Goal: Find contact information: Find contact information

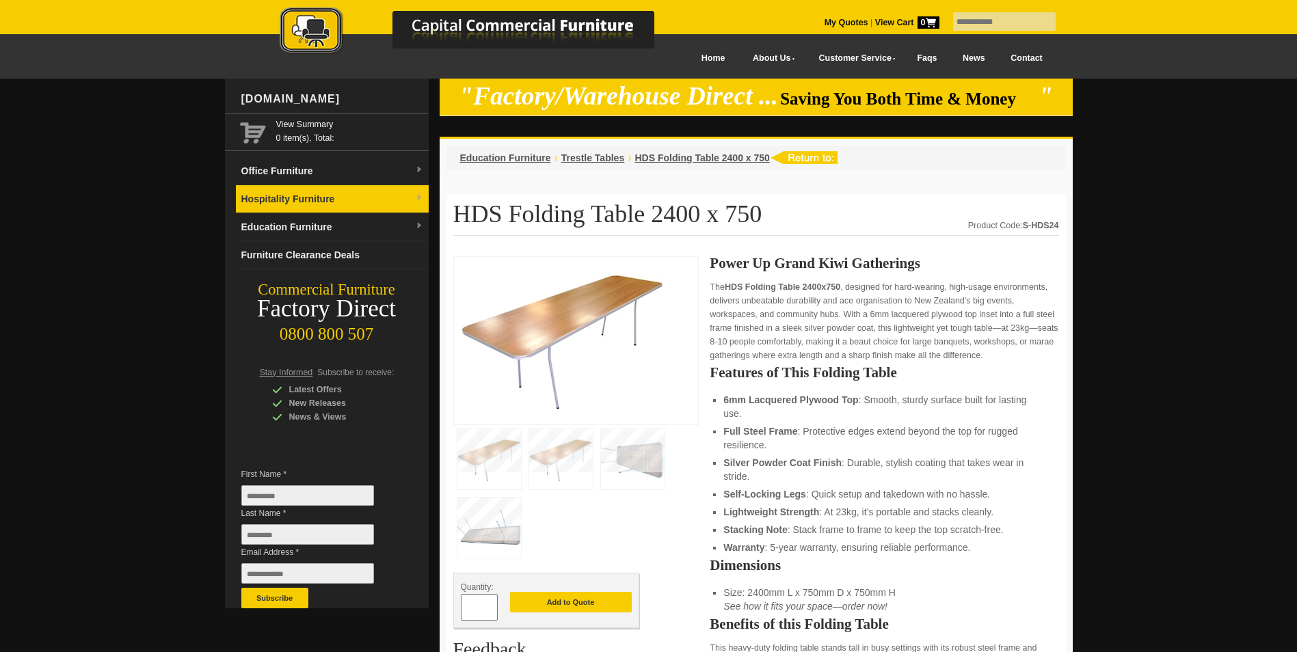
click at [302, 195] on link "Hospitality Furniture" at bounding box center [332, 199] width 193 height 28
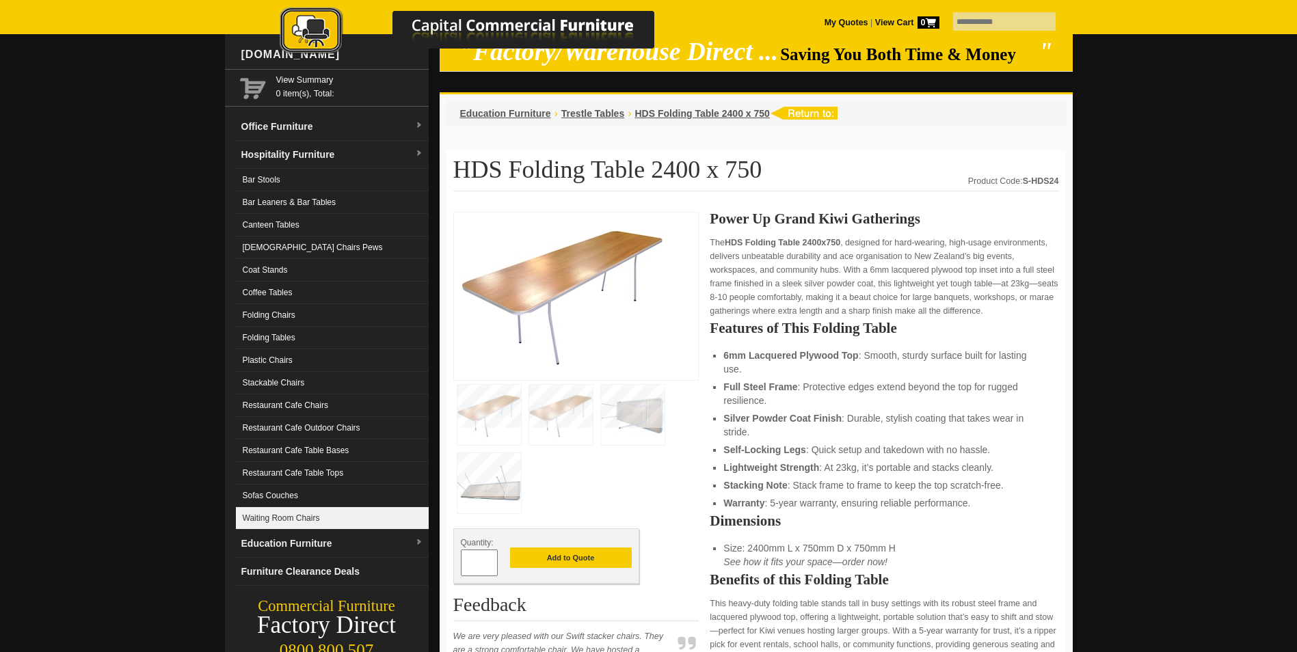
scroll to position [68, 0]
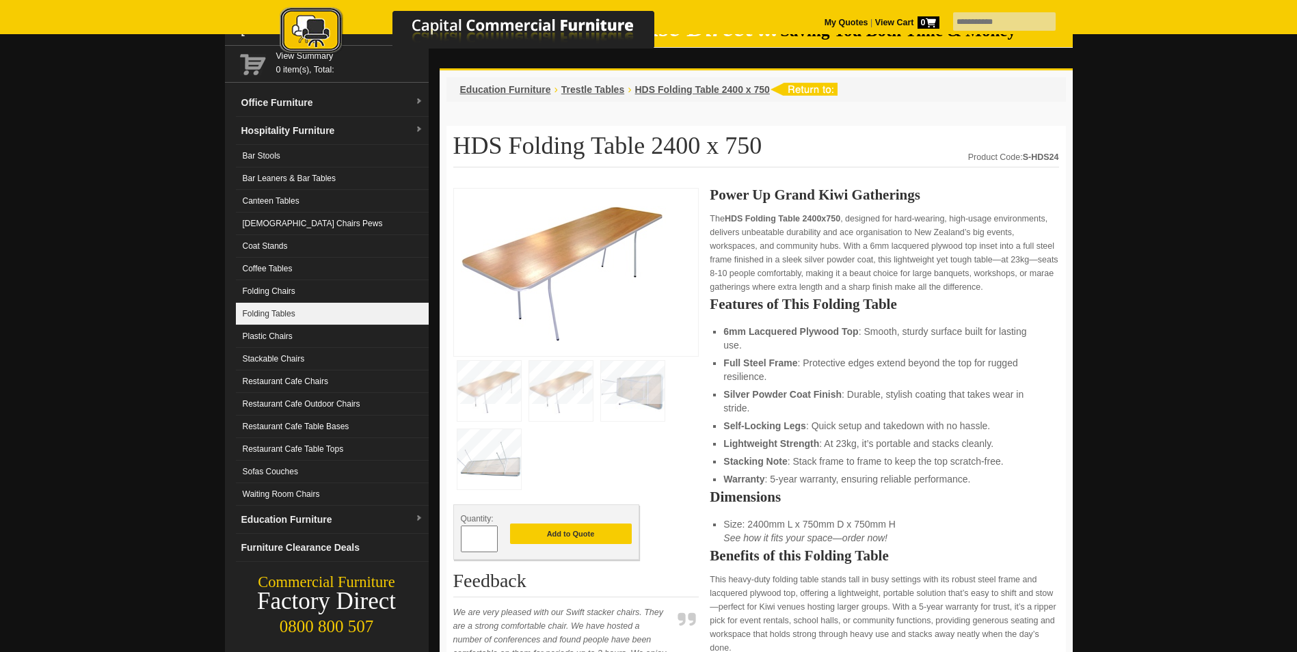
click at [279, 317] on link "Folding Tables" at bounding box center [332, 314] width 193 height 23
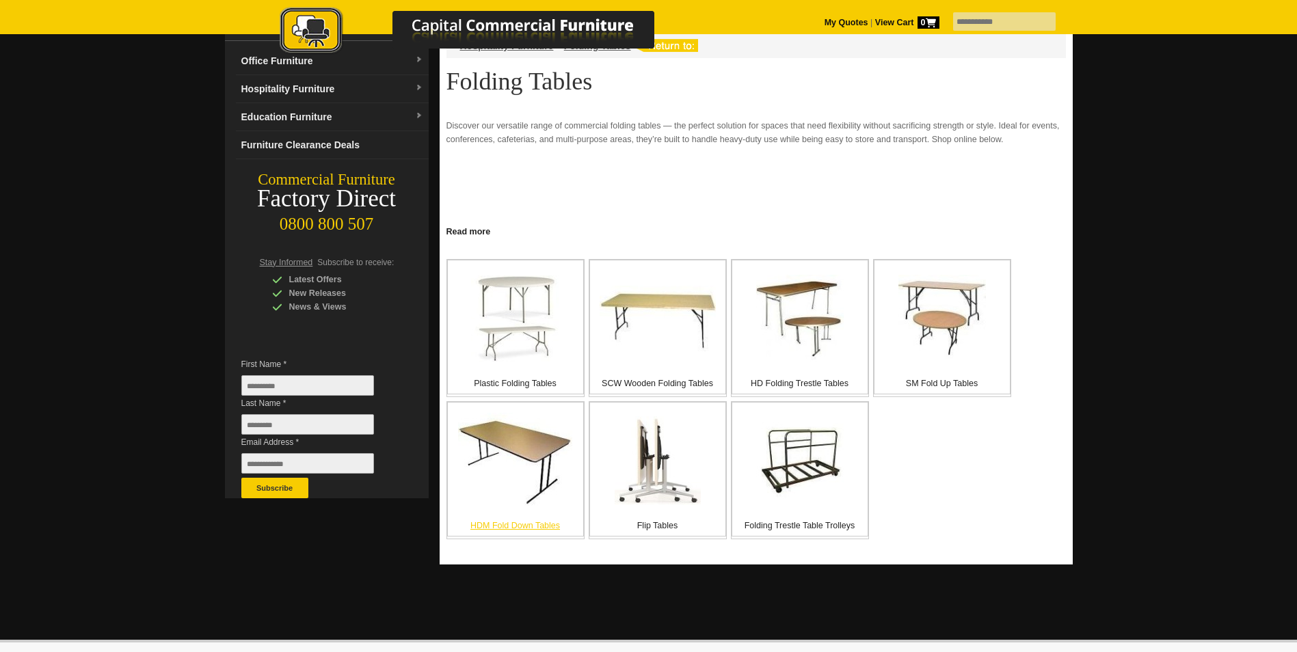
scroll to position [137, 0]
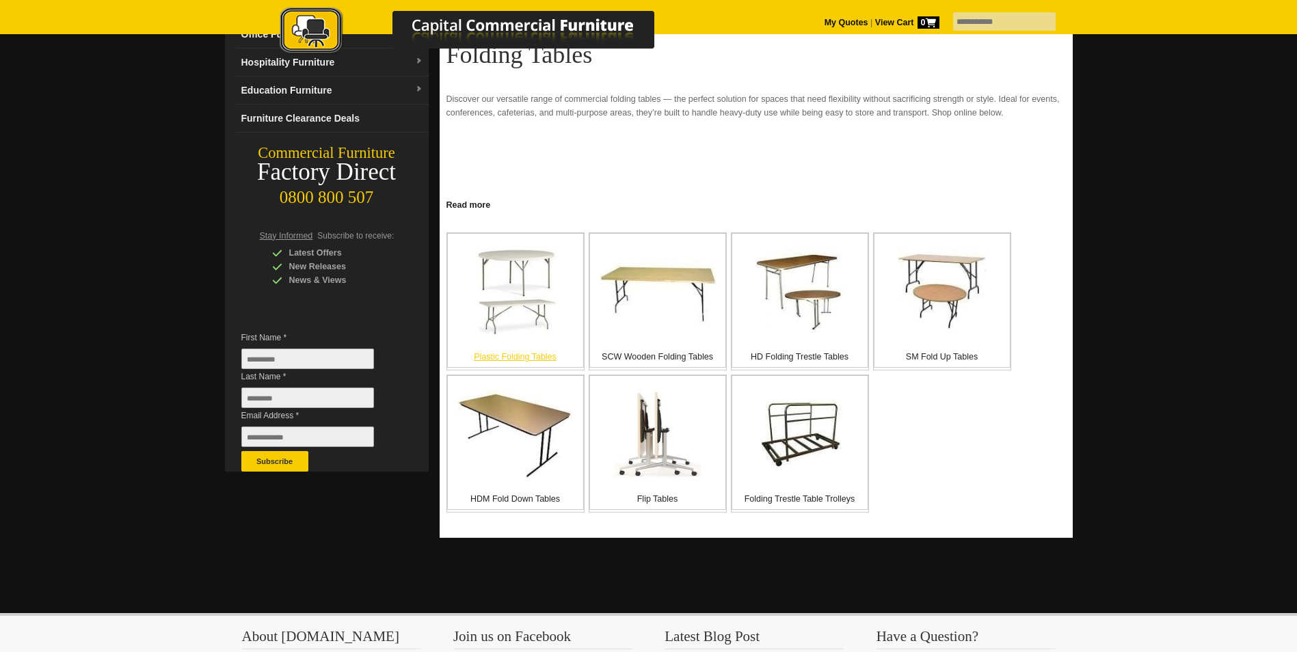
click at [515, 360] on p "Plastic Folding Tables" at bounding box center [515, 357] width 135 height 14
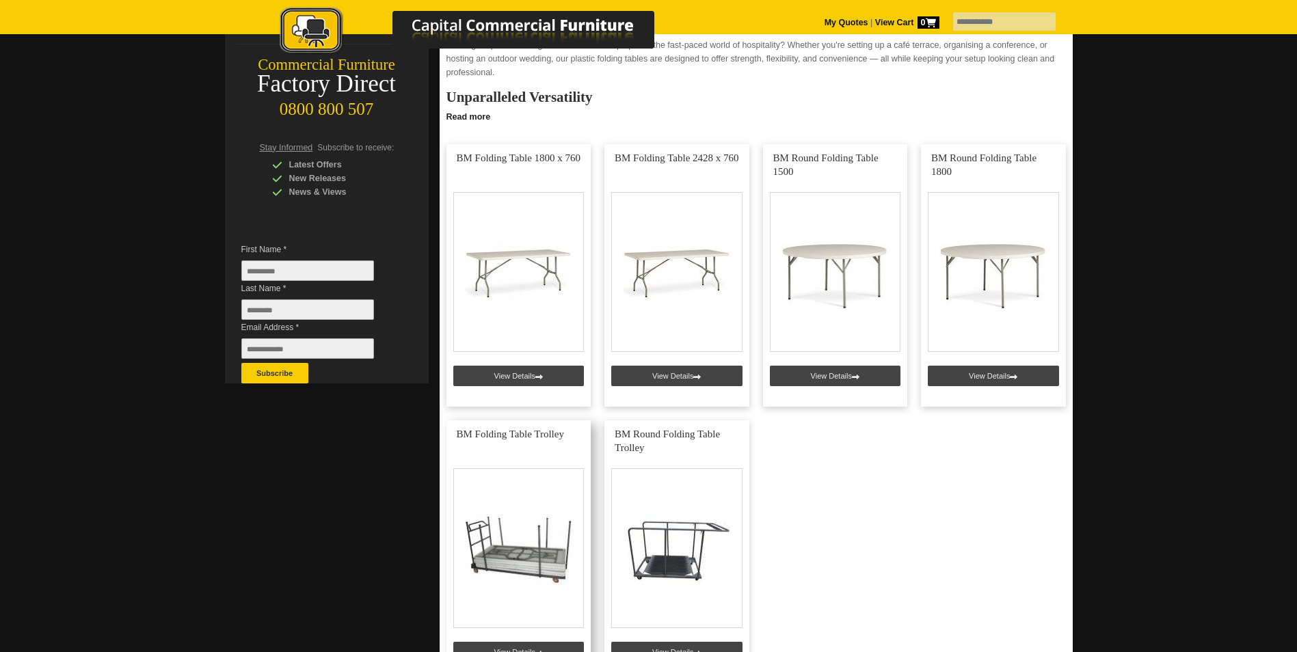
scroll to position [205, 0]
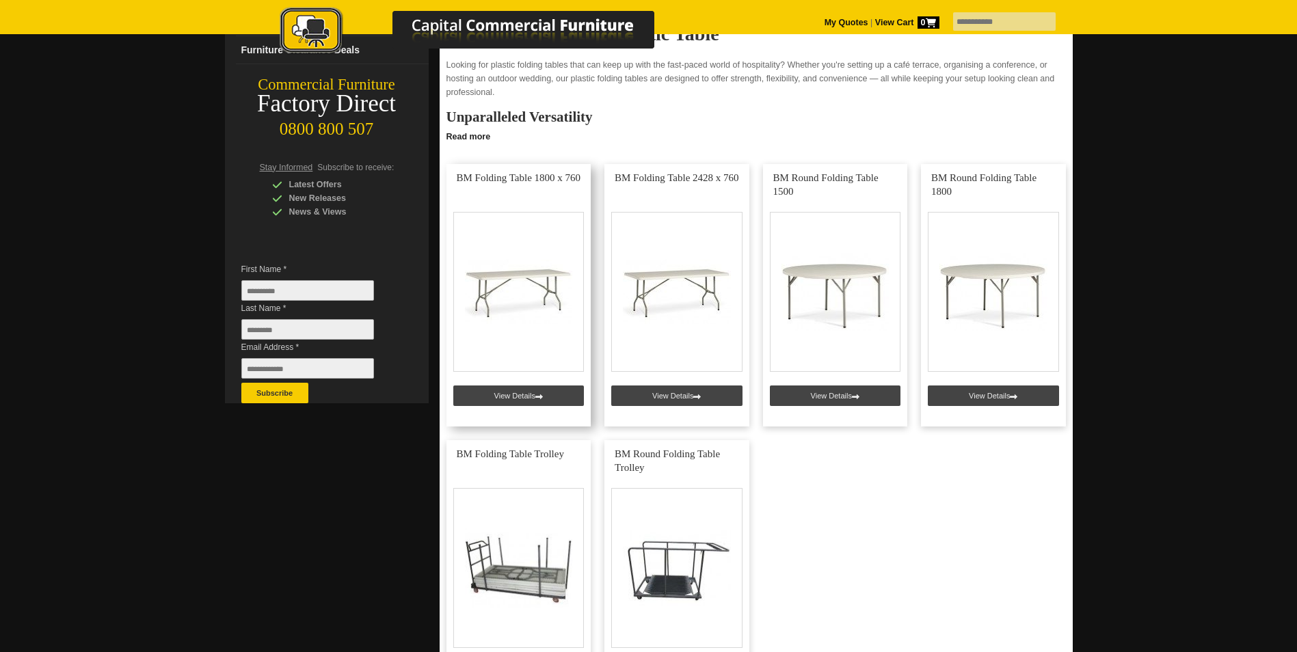
click at [517, 395] on link at bounding box center [519, 295] width 145 height 263
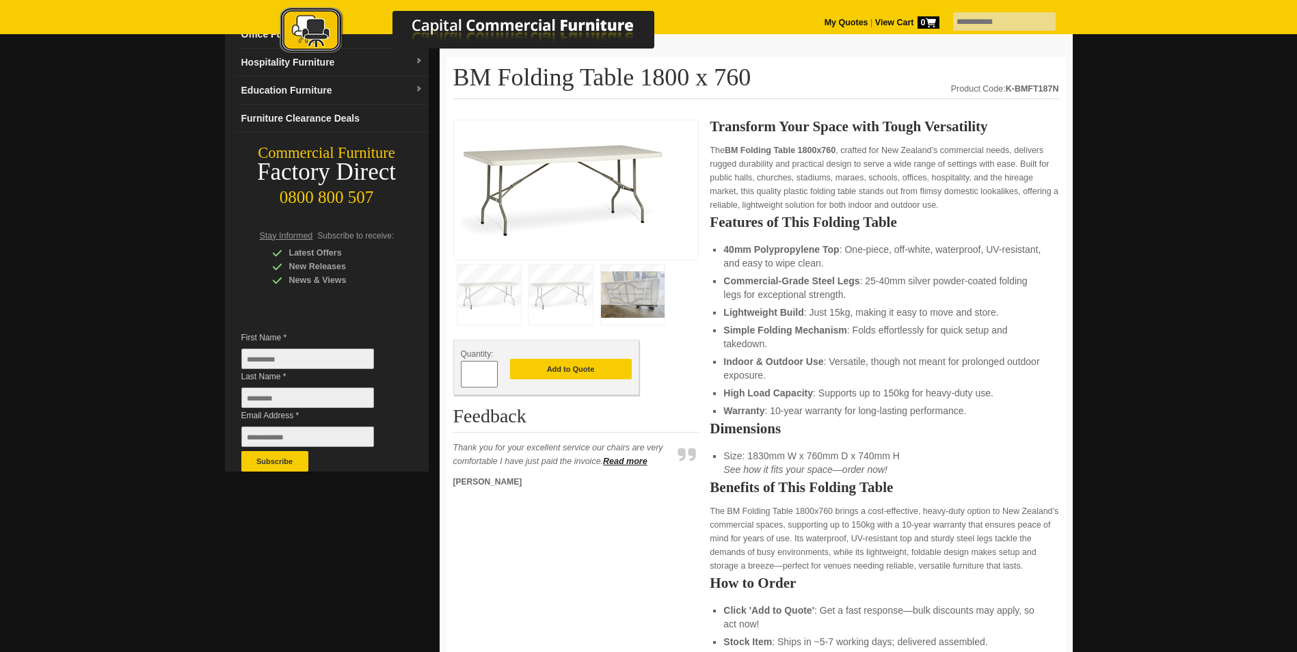
scroll to position [205, 0]
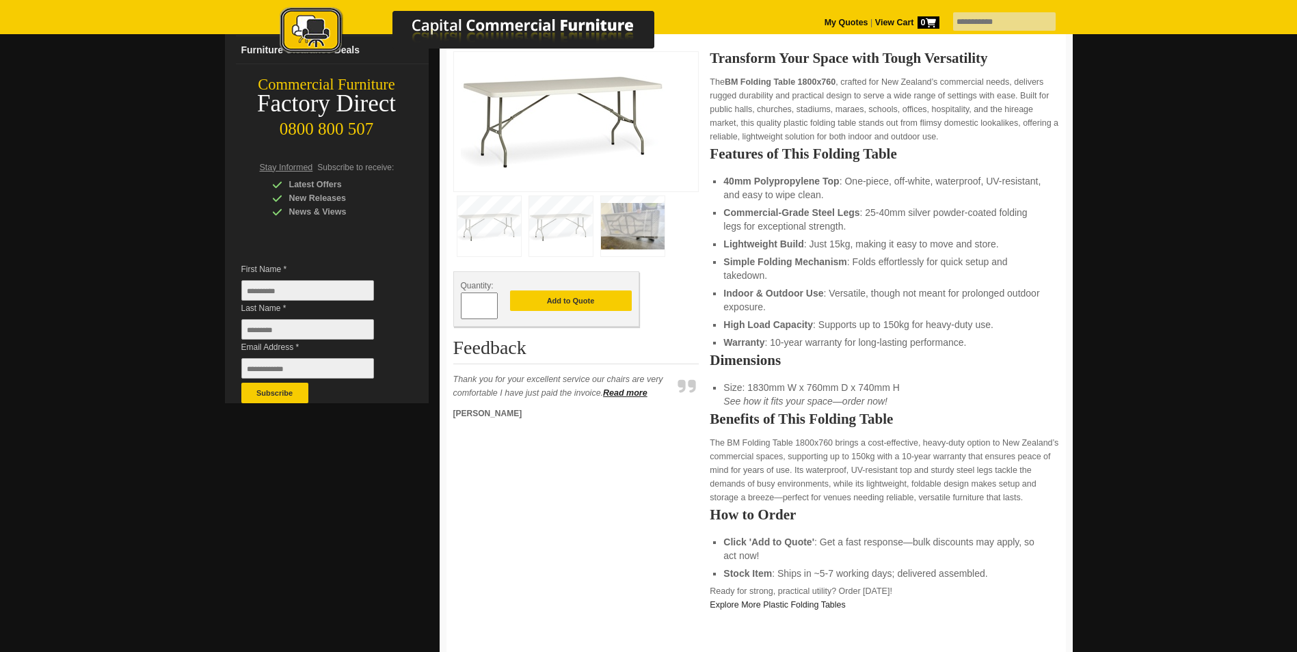
click at [908, 336] on ul "40mm Polypropylene Top : One-piece, off-white, waterproof, UV-resistant, and ea…" at bounding box center [884, 261] width 321 height 175
click at [795, 339] on li "Warranty : 10-year warranty for long-lasting performance." at bounding box center [884, 343] width 321 height 14
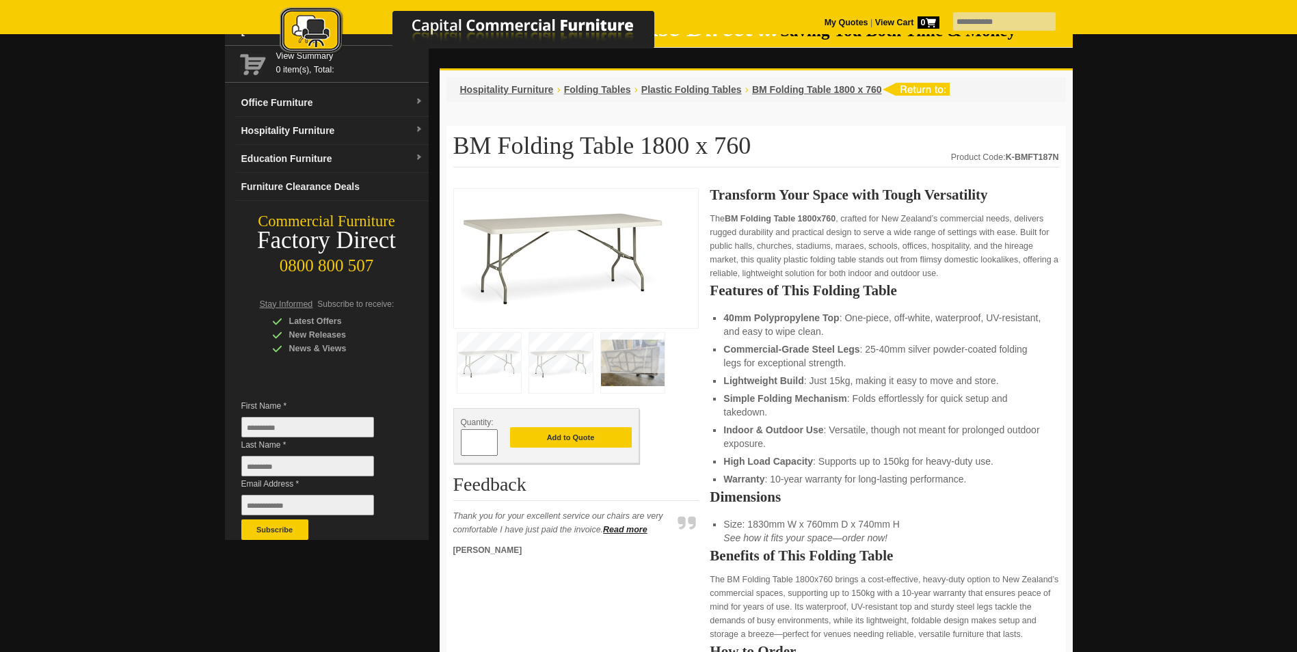
scroll to position [0, 0]
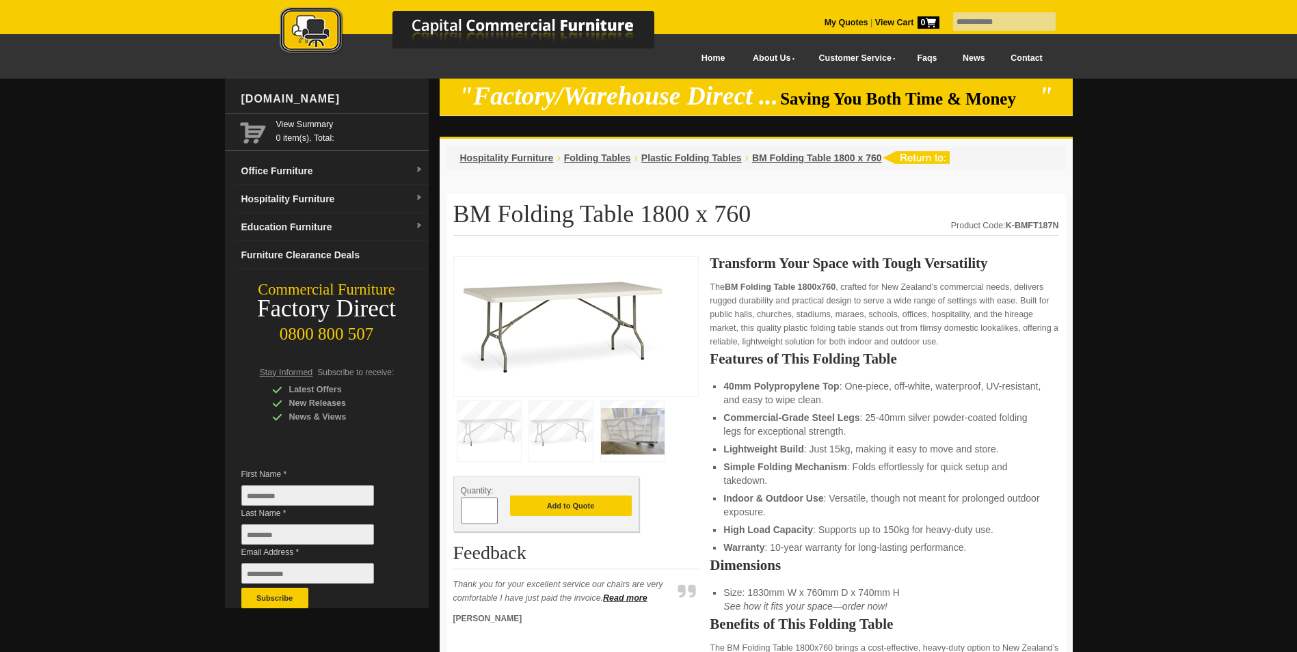
click at [304, 502] on input "First Name *" at bounding box center [307, 496] width 133 height 21
type input "******"
type input "********"
type input "**********"
click at [904, 212] on h1 "BM Folding Table 1800 x 760" at bounding box center [756, 218] width 606 height 35
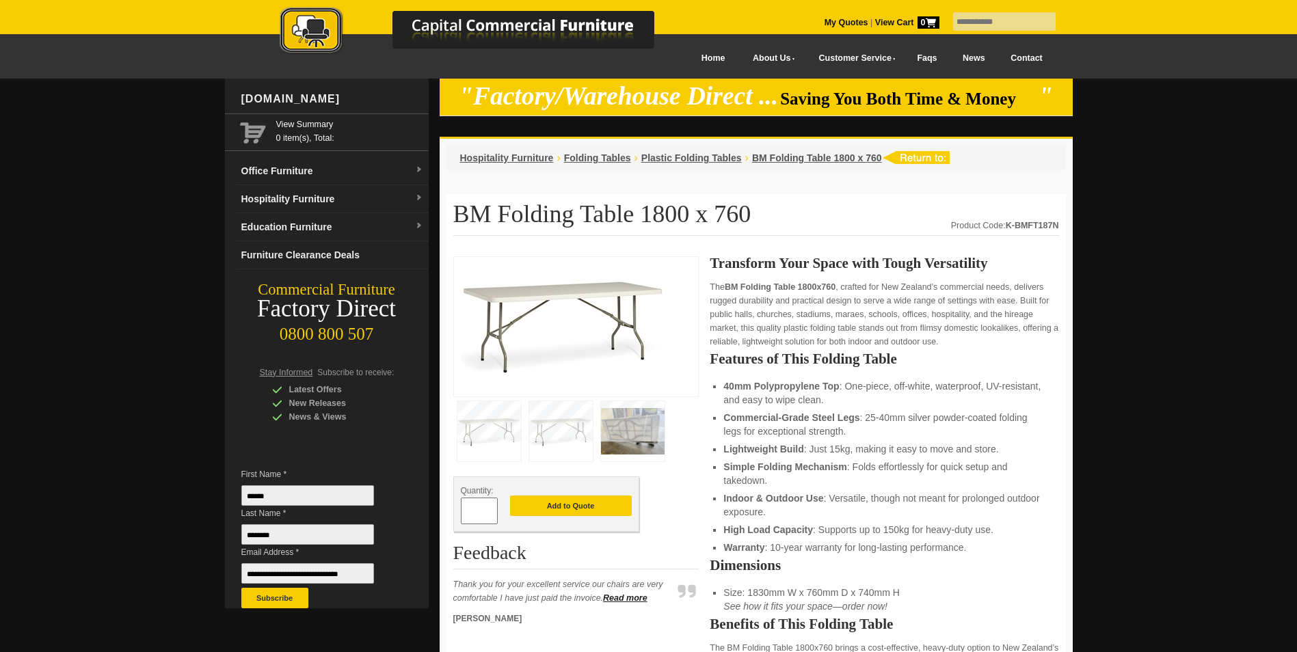
click at [1028, 55] on link "Contact" at bounding box center [1026, 58] width 57 height 31
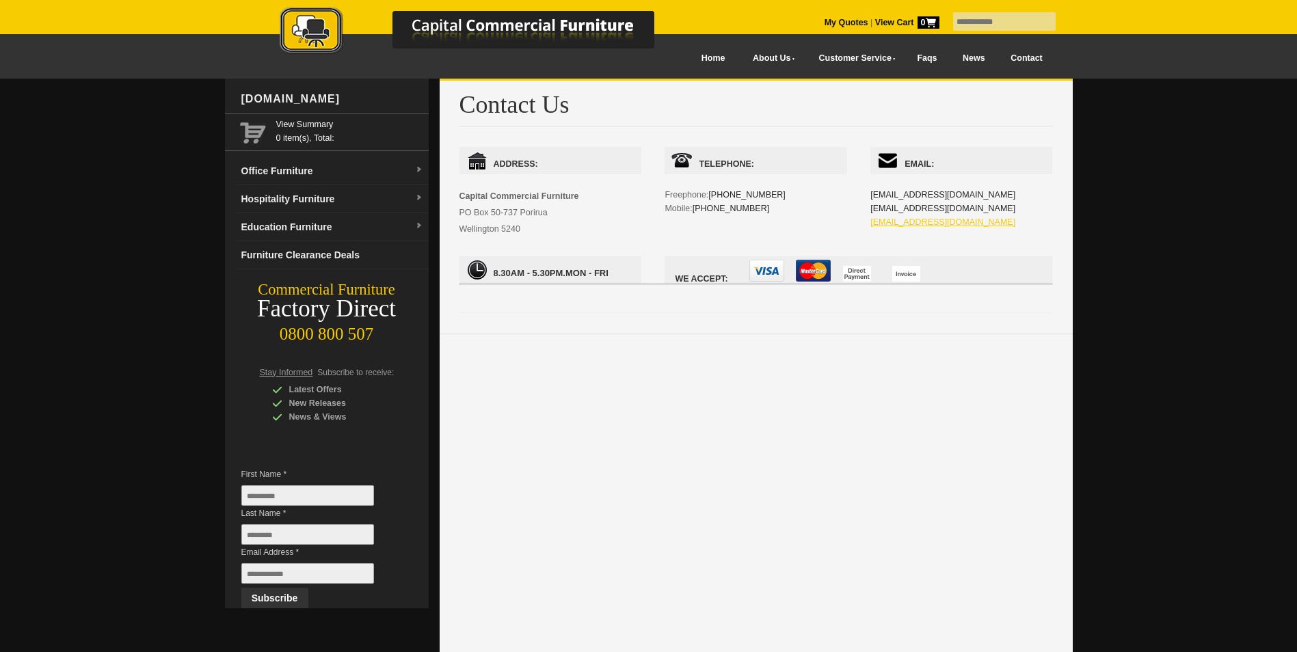
click at [908, 222] on link "[EMAIL_ADDRESS][DOMAIN_NAME]" at bounding box center [943, 222] width 145 height 10
